Goal: Task Accomplishment & Management: Manage account settings

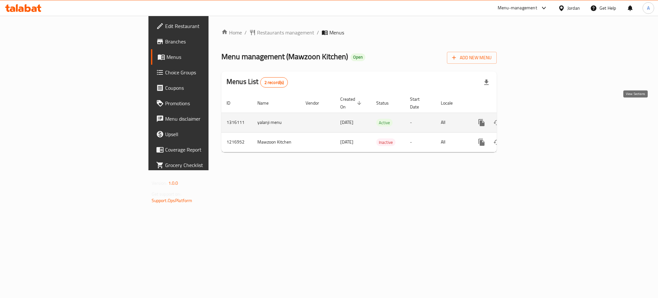
click at [532, 119] on icon "enhanced table" at bounding box center [528, 123] width 8 height 8
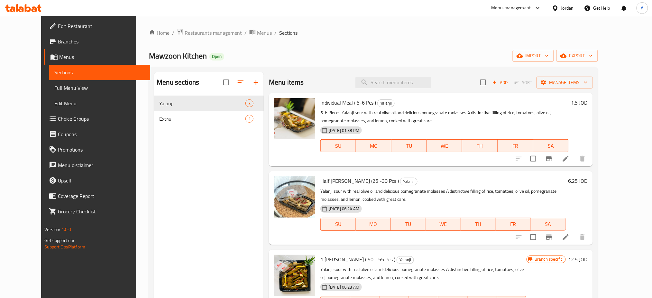
click at [136, 249] on div "Home / Restaurants management / Menus / Sections Mawzoon Kitchen Open import ex…" at bounding box center [373, 202] width 474 height 372
click at [569, 233] on icon at bounding box center [566, 237] width 8 height 8
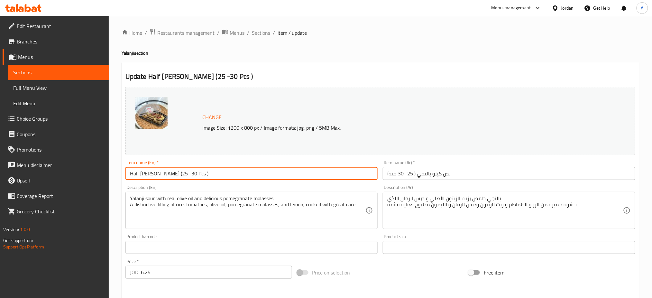
click at [159, 167] on input "Half [PERSON_NAME] (25 -30 Pcs )" at bounding box center [251, 173] width 252 height 13
click at [164, 167] on input "Half [PERSON_NAME] (20 -30 Pcs )" at bounding box center [251, 173] width 252 height 13
type input "Half [PERSON_NAME] (20 -25 Pcs )"
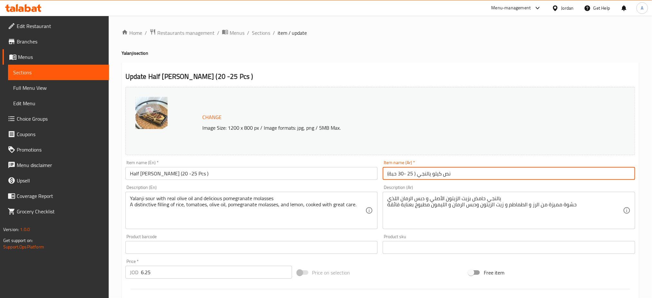
click at [395, 167] on input "نص كيلو يالنجي ( 25 -30 حبة)" at bounding box center [509, 173] width 252 height 13
click at [405, 167] on input "نص كيلو يالنجي ( 25 -25 حبة)" at bounding box center [509, 173] width 252 height 13
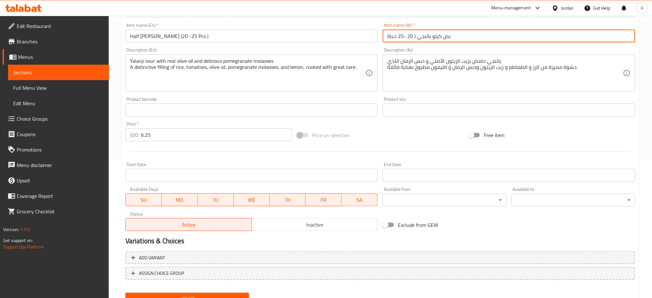
type input "نص كيلو يالنجي ( 20 -25 حبة)"
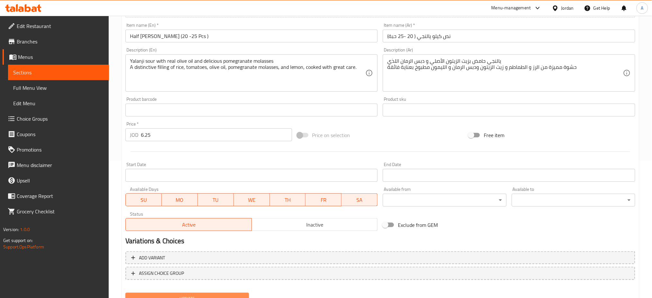
click at [215, 295] on span "Update" at bounding box center [187, 299] width 113 height 8
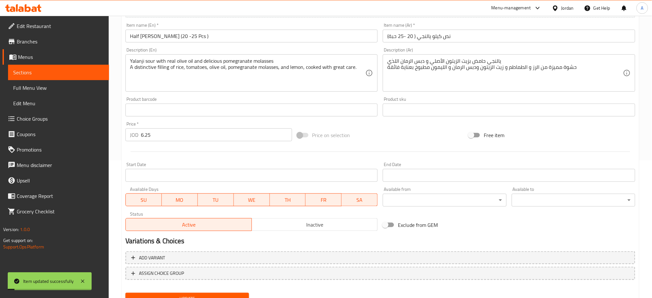
scroll to position [0, 0]
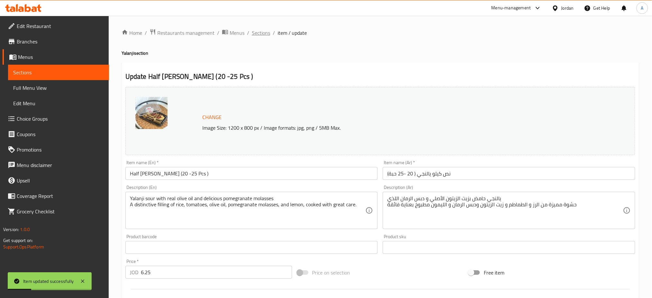
click at [252, 32] on span "Sections" at bounding box center [261, 33] width 18 height 8
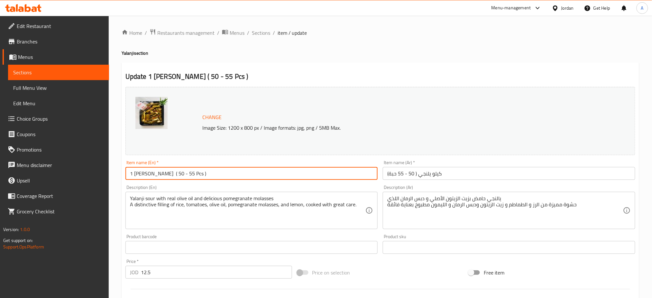
click at [154, 167] on input "1 [PERSON_NAME] ( 50 - 55 Pcs )" at bounding box center [251, 173] width 252 height 13
drag, startPoint x: 165, startPoint y: 164, endPoint x: 161, endPoint y: 165, distance: 3.3
click at [161, 167] on input "1 [PERSON_NAME] ( 40 - 55 Pcs )" at bounding box center [251, 173] width 252 height 13
click at [162, 167] on input "1 [PERSON_NAME] ( 40 - 55 Pcs )" at bounding box center [251, 173] width 252 height 13
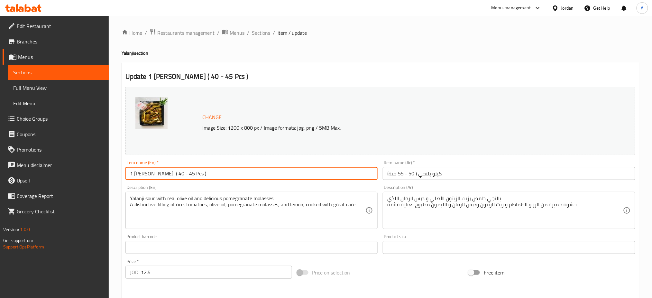
type input "1 [PERSON_NAME] ( 40 - 45 Pcs )"
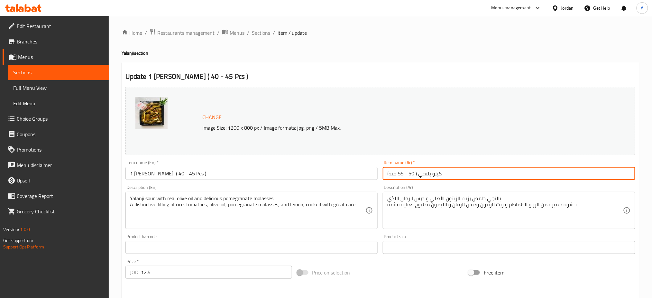
click at [399, 167] on input "كيلو يلنجي ( 50 - 55 حبة)" at bounding box center [509, 173] width 252 height 13
click at [405, 167] on input "كيلو يلنجي ( 50 -40 حبة)" at bounding box center [509, 173] width 252 height 13
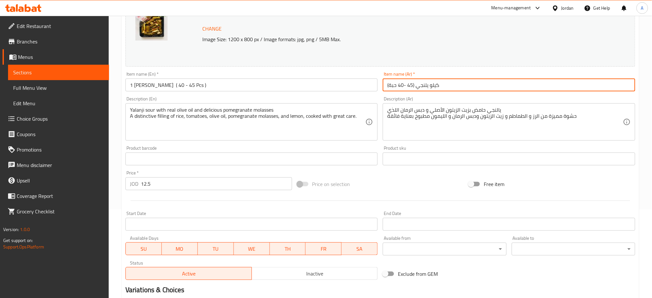
scroll to position [137, 0]
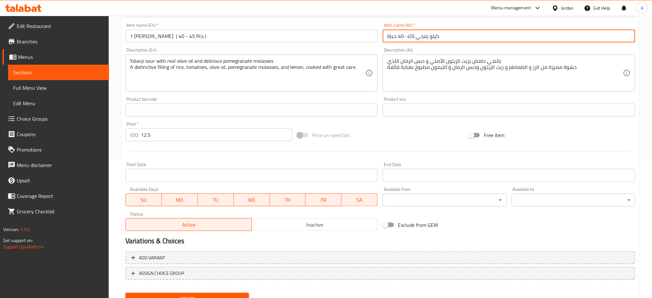
type input "كيلو يلنجي (45 -40 حبة)"
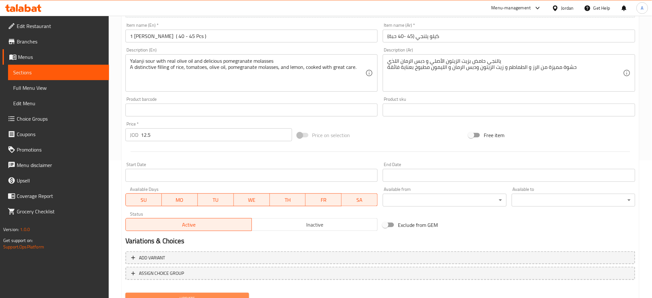
click at [192, 293] on button "Update" at bounding box center [186, 299] width 123 height 12
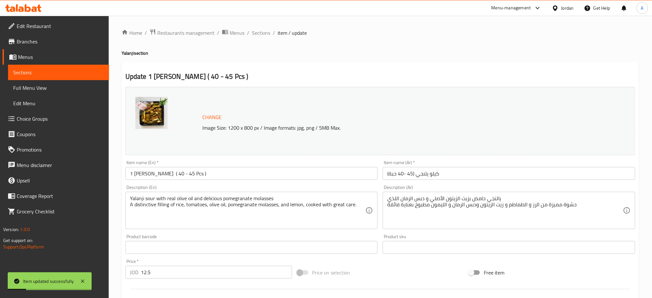
scroll to position [0, 0]
click at [196, 31] on span "Restaurants management" at bounding box center [185, 33] width 57 height 8
